Goal: Transaction & Acquisition: Purchase product/service

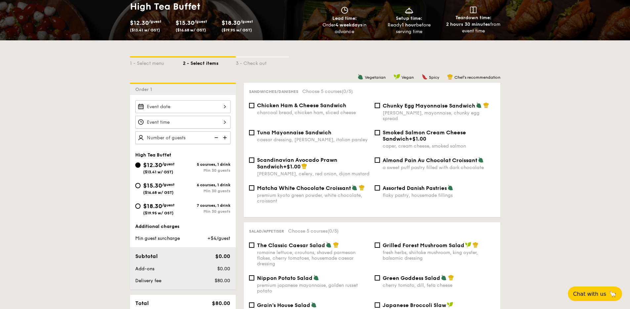
scroll to position [47, 0]
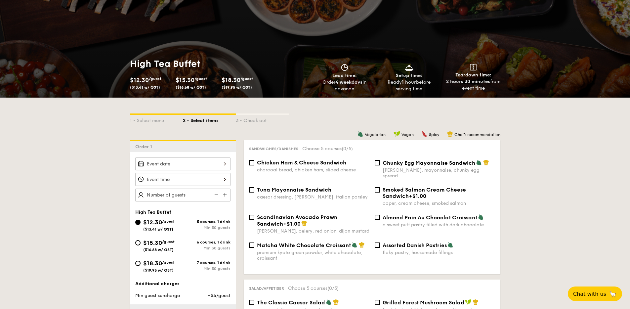
click at [186, 166] on div at bounding box center [182, 164] width 95 height 13
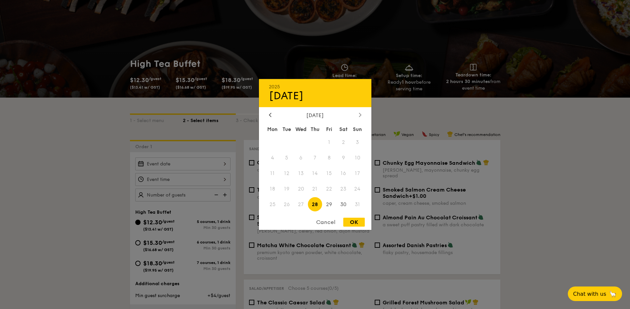
click at [359, 116] on icon at bounding box center [360, 115] width 3 height 4
click at [274, 120] on div "September 2025 Mon Tue Wed Thu Fri Sat Sun 1 2 3 4 5 6 7 8 9 10 11 12 13 14 15 …" at bounding box center [315, 162] width 113 height 101
click at [272, 116] on div at bounding box center [270, 115] width 6 height 6
click at [360, 114] on icon at bounding box center [360, 115] width 2 height 4
click at [331, 140] on span "5" at bounding box center [329, 142] width 14 height 14
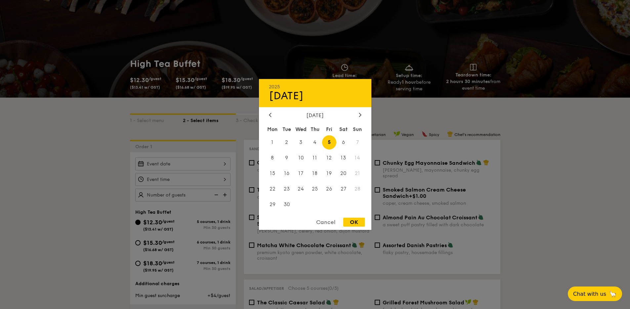
click at [353, 224] on div "OK" at bounding box center [355, 222] width 22 height 9
type input "Sep 05, 2025"
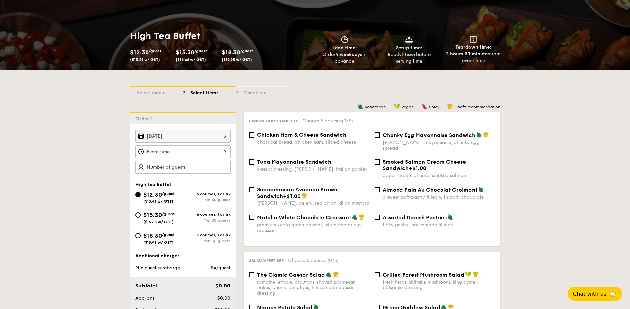
scroll to position [105, 0]
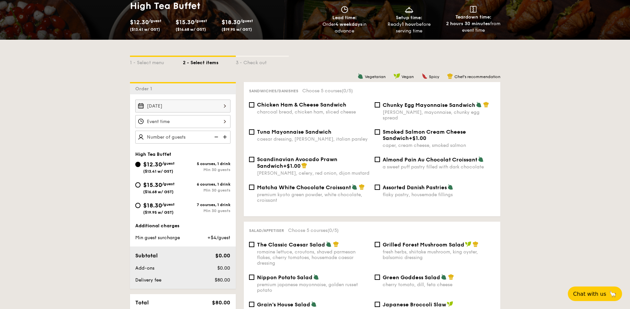
click at [188, 121] on div at bounding box center [182, 121] width 95 height 13
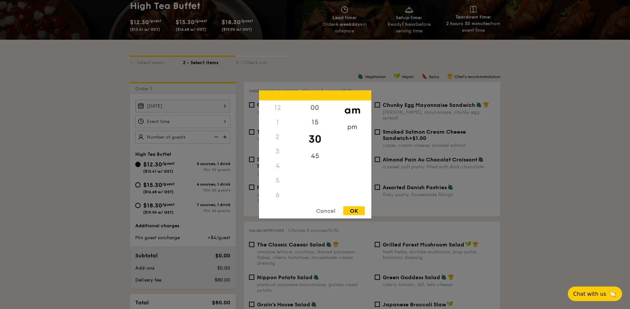
scroll to position [44, 0]
click at [278, 123] on div "4" at bounding box center [277, 122] width 37 height 15
click at [276, 123] on div "4" at bounding box center [277, 122] width 37 height 15
drag, startPoint x: 276, startPoint y: 123, endPoint x: 283, endPoint y: 174, distance: 51.7
click at [283, 174] on div "12 1 2 3 4 5 6 7 8 9 10 11" at bounding box center [277, 151] width 37 height 101
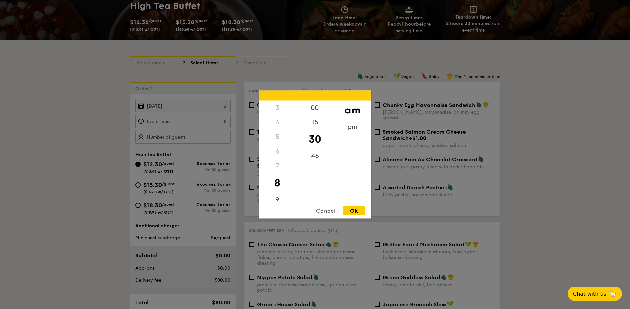
click at [321, 189] on div "00 15 30 45" at bounding box center [315, 151] width 37 height 101
click at [277, 165] on div "4" at bounding box center [277, 166] width 37 height 15
click at [277, 151] on div "3" at bounding box center [277, 151] width 37 height 15
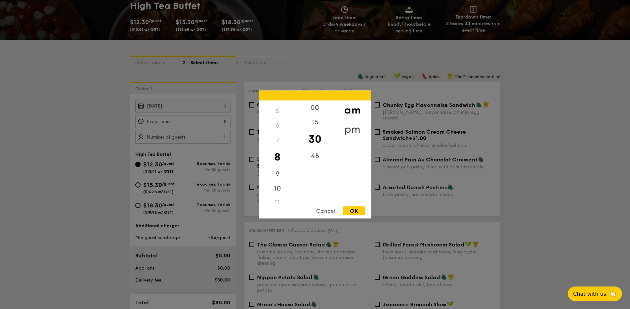
click at [351, 126] on div "pm" at bounding box center [352, 129] width 37 height 19
click at [279, 168] on div "4" at bounding box center [277, 168] width 37 height 19
click at [316, 141] on div "30" at bounding box center [315, 139] width 37 height 19
click at [355, 207] on div "OK" at bounding box center [355, 211] width 22 height 9
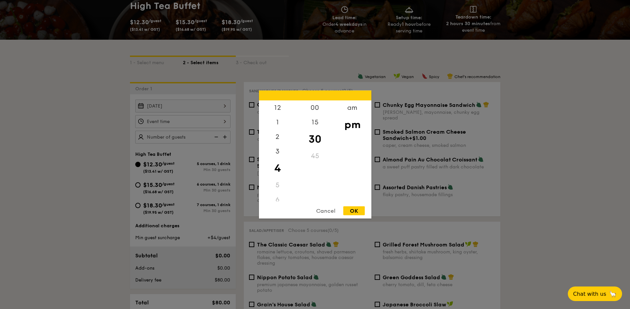
type input "4:30PM"
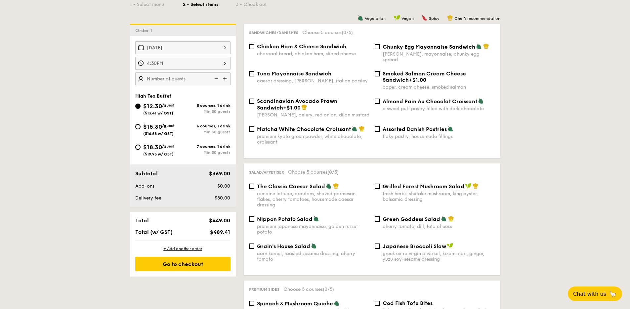
scroll to position [162, 0]
type input "40 guests"
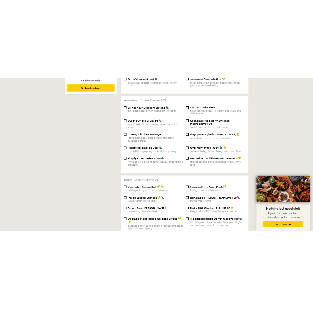
scroll to position [145, 0]
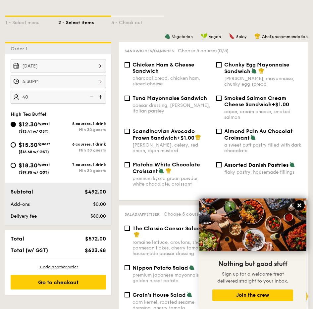
click at [301, 206] on icon at bounding box center [299, 206] width 6 height 6
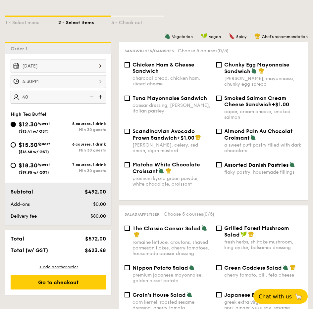
click at [162, 166] on span "Matcha White Chocolate Croissant" at bounding box center [166, 168] width 68 height 13
click at [130, 166] on input "Matcha White Chocolate Croissant premium kyoto green powder, white chocolate, c…" at bounding box center [126, 164] width 5 height 5
checkbox input "true"
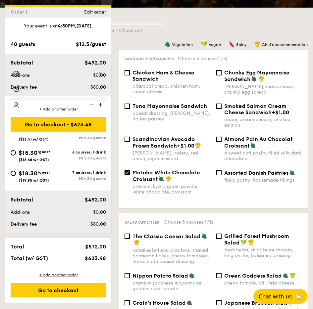
scroll to position [797, 0]
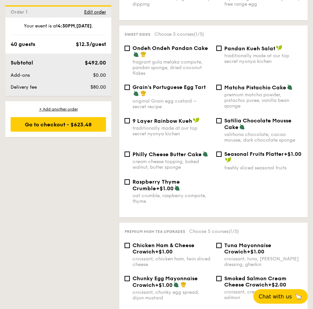
click at [172, 153] on span "Philly Cheese Butter Cake" at bounding box center [166, 154] width 69 height 6
click at [130, 153] on input "Philly Cheese Butter Cake cream cheese topping, baked walnut, butter sponge" at bounding box center [126, 154] width 5 height 5
checkbox input "true"
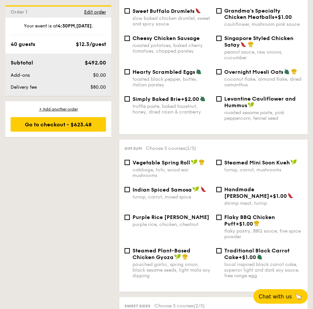
scroll to position [521, 0]
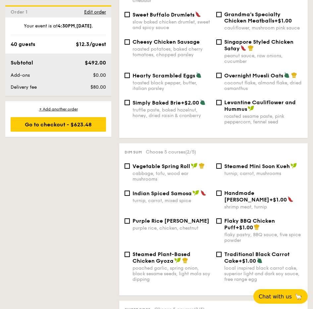
click at [165, 191] on span "Indian Spiced Samosa" at bounding box center [161, 193] width 59 height 6
click at [130, 191] on input "Indian Spiced Samosa turnip, carrot, mixed spice" at bounding box center [126, 193] width 5 height 5
checkbox input "true"
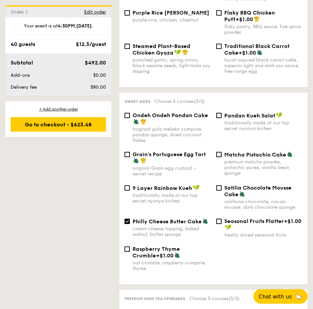
click at [185, 153] on span "Grain's Portuguese Egg Tart" at bounding box center [168, 154] width 73 height 6
click at [130, 153] on input "Grain's Portuguese Egg Tart original Grain egg custard – secret recipe" at bounding box center [126, 154] width 5 height 5
checkbox input "true"
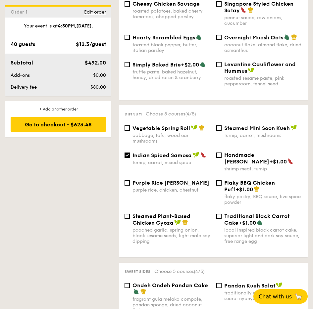
scroll to position [559, 0]
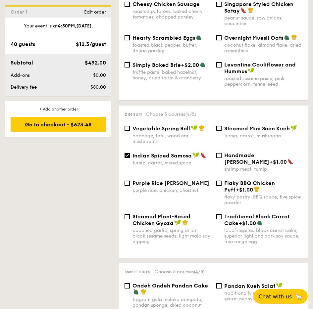
click at [162, 226] on span "Steamed Plant-Based Chicken Gyoza" at bounding box center [161, 219] width 58 height 13
click at [130, 219] on input "Steamed Plant-Based Chicken Gyoza poached garlic, spring onion, black sesame se…" at bounding box center [126, 216] width 5 height 5
checkbox input "true"
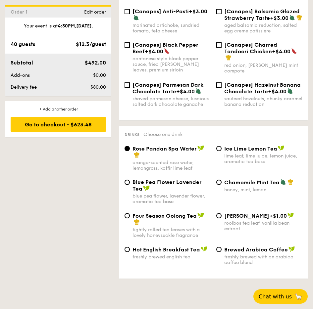
click at [234, 162] on div "lime leaf, lime juice, lemon juice, aromatic tea base" at bounding box center [263, 158] width 78 height 11
click at [221, 151] on input "Ice Lime Lemon Tea lime leaf, lime juice, lemon juice, aromatic tea base" at bounding box center [218, 148] width 5 height 5
radio input "true"
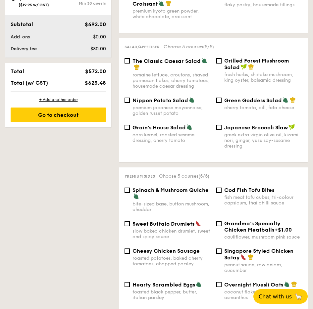
scroll to position [312, 0]
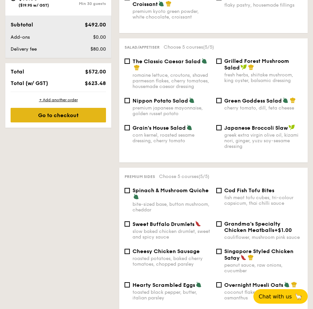
click at [87, 119] on div "Go to checkout" at bounding box center [58, 115] width 95 height 15
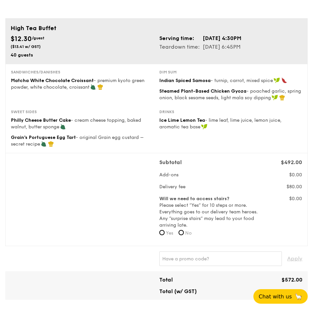
scroll to position [105, 0]
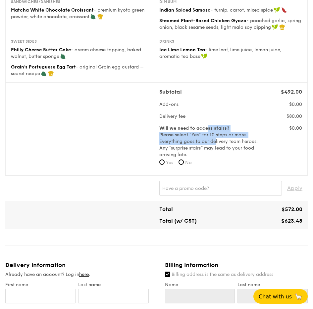
drag, startPoint x: 207, startPoint y: 127, endPoint x: 215, endPoint y: 141, distance: 16.2
click at [215, 141] on label "Will we need to access stairs? Please select “Yes” for 10 steps or more. Everyt…" at bounding box center [212, 141] width 106 height 33
drag, startPoint x: 200, startPoint y: 146, endPoint x: 166, endPoint y: 127, distance: 38.7
click at [166, 127] on label "Will we need to access stairs? Please select “Yes” for 10 steps or more. Everyt…" at bounding box center [212, 141] width 106 height 33
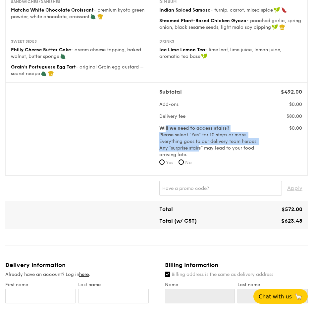
click at [166, 127] on b "Will we need to access stairs?" at bounding box center [194, 128] width 70 height 6
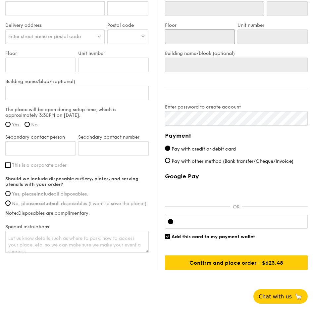
scroll to position [422, 0]
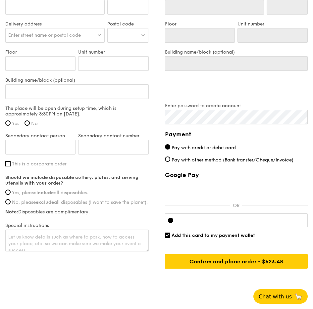
click at [113, 165] on label "This is a corporate order" at bounding box center [76, 164] width 143 height 6
click at [11, 165] on input "This is a corporate order" at bounding box center [7, 163] width 5 height 5
checkbox input "true"
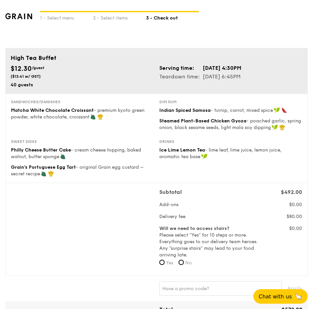
scroll to position [0, 0]
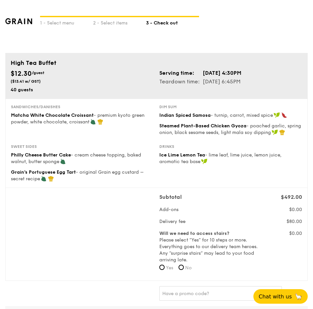
click at [113, 165] on div "Sweet sides Philly Cheese Butter Cake - cream cheese topping, baked walnut, but…" at bounding box center [82, 163] width 143 height 38
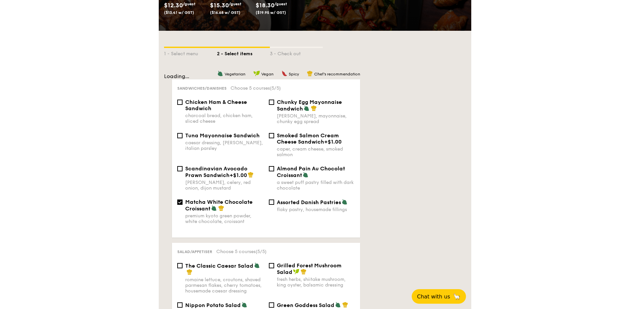
scroll to position [110, 0]
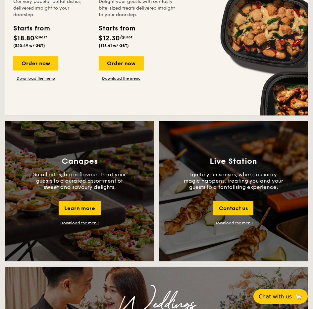
scroll to position [924, 0]
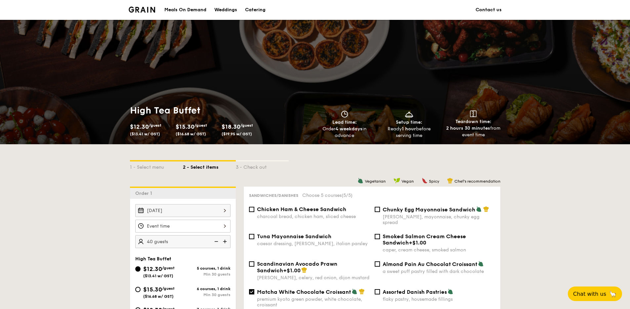
scroll to position [110, 0]
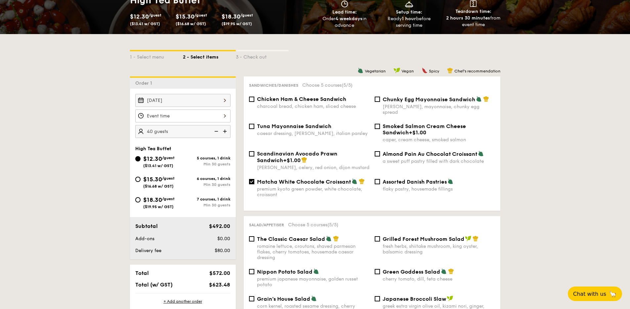
click at [188, 118] on div at bounding box center [182, 116] width 95 height 13
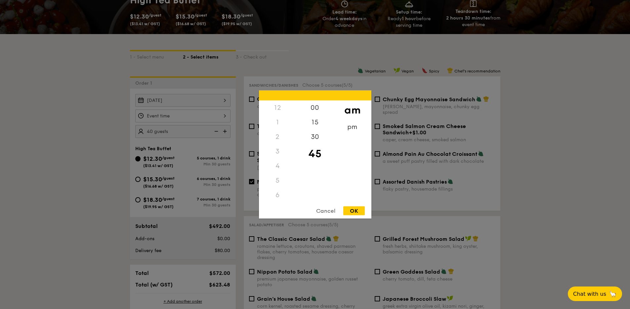
scroll to position [44, 0]
click at [346, 127] on div "pm" at bounding box center [352, 129] width 37 height 19
click at [283, 119] on div "4" at bounding box center [277, 124] width 37 height 19
click at [275, 110] on div "3" at bounding box center [277, 110] width 37 height 19
click at [317, 154] on div "45" at bounding box center [315, 153] width 37 height 19
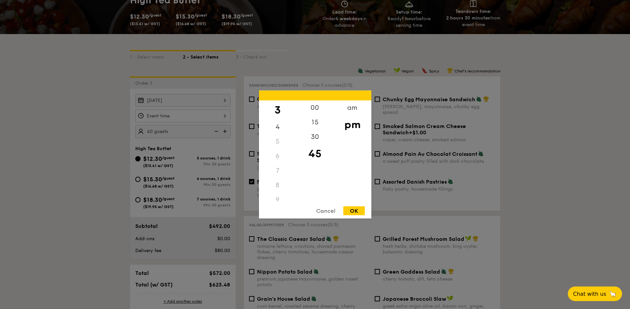
click at [359, 212] on div "OK" at bounding box center [355, 211] width 22 height 9
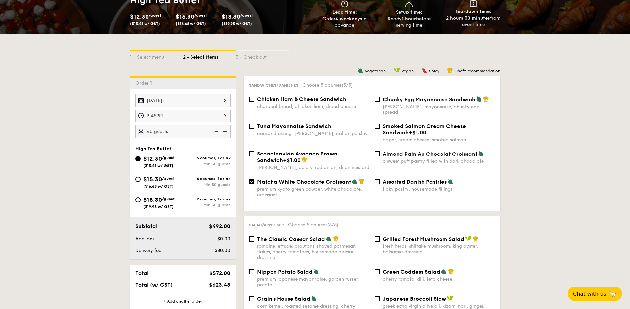
click at [172, 114] on div "3:45PM" at bounding box center [182, 116] width 95 height 13
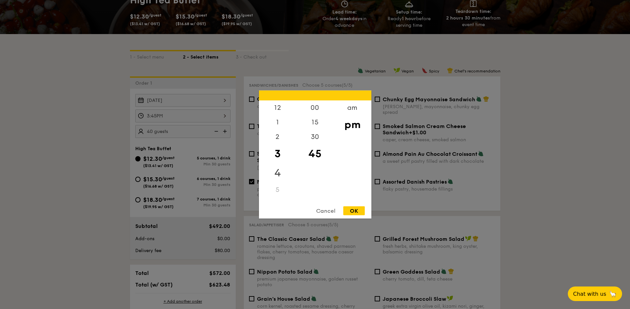
click at [281, 172] on div "4" at bounding box center [277, 172] width 37 height 19
click at [318, 108] on div "00" at bounding box center [315, 110] width 37 height 19
click at [351, 211] on div "OK" at bounding box center [355, 211] width 22 height 9
type input "4:00PM"
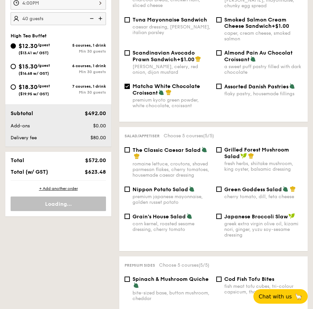
scroll to position [145, 0]
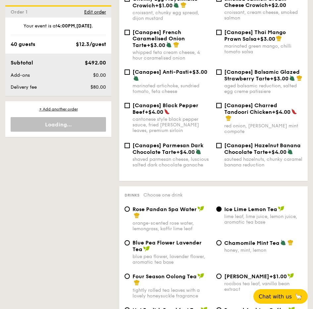
scroll to position [1089, 0]
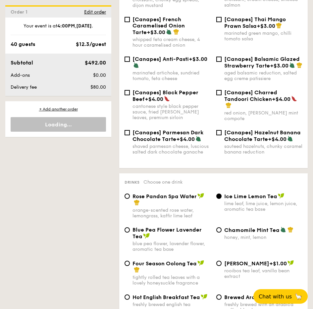
click at [252, 200] on span "Ice Lime Lemon Tea" at bounding box center [250, 196] width 53 height 6
click at [221, 199] on input "Ice Lime Lemon Tea lime leaf, lime juice, lemon juice, aromatic tea base" at bounding box center [218, 196] width 5 height 5
click at [188, 200] on span "Rose Pandan Spa Water" at bounding box center [164, 196] width 64 height 6
click at [130, 199] on input "Rose Pandan Spa Water orange-scented rose water, lemongrass, kaffir lime leaf" at bounding box center [126, 196] width 5 height 5
radio input "true"
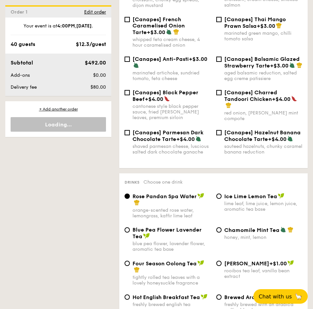
click at [248, 200] on span "Ice Lime Lemon Tea" at bounding box center [250, 196] width 53 height 6
click at [221, 199] on input "Ice Lime Lemon Tea lime leaf, lime juice, lemon juice, aromatic tea base" at bounding box center [218, 196] width 5 height 5
radio input "true"
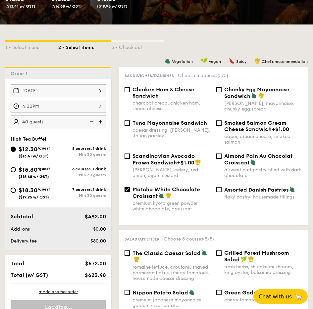
scroll to position [120, 0]
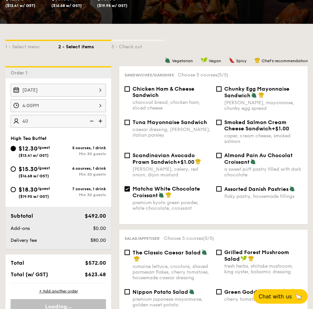
click at [39, 122] on input "40" at bounding box center [58, 121] width 95 height 13
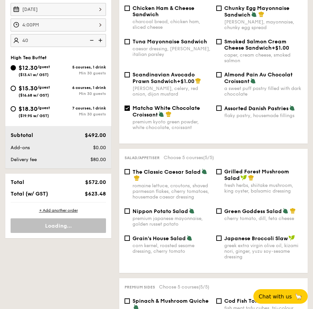
scroll to position [210, 0]
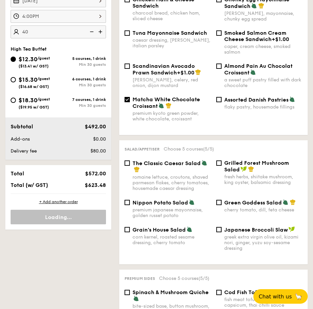
type input "40 guests"
click at [97, 186] on span "$623.48" at bounding box center [95, 185] width 21 height 6
click at [82, 219] on div "Loading..." at bounding box center [58, 217] width 95 height 15
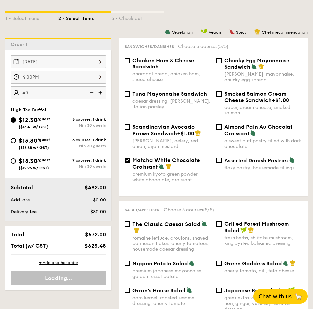
scroll to position [133, 0]
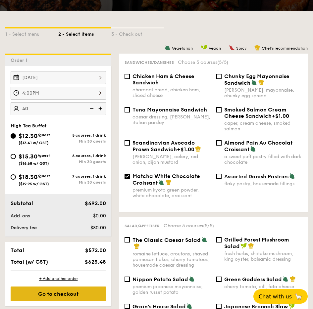
click at [74, 290] on div "Go to checkout" at bounding box center [58, 294] width 95 height 15
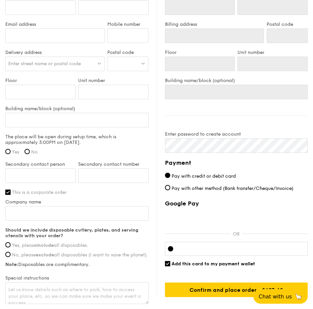
scroll to position [394, 0]
